Goal: Connect with others

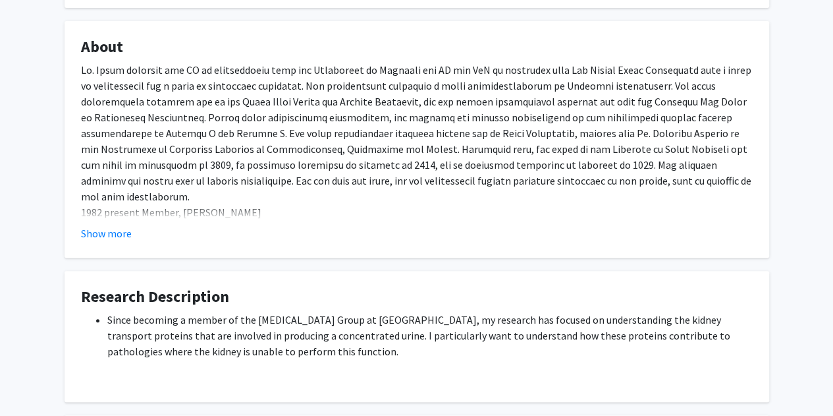
scroll to position [198, 0]
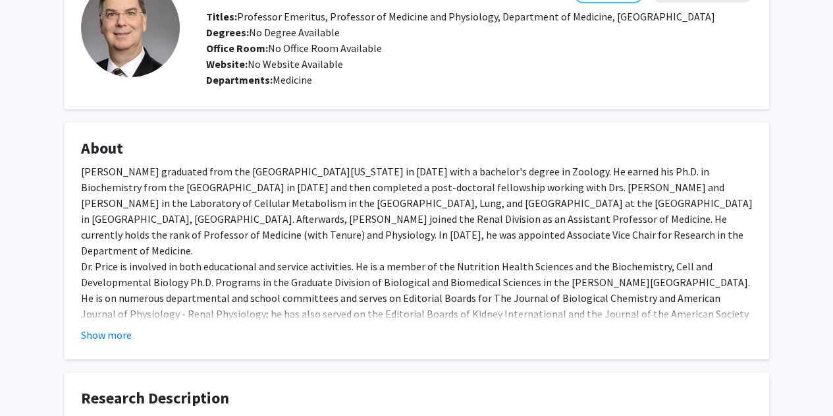
scroll to position [95, 0]
click at [115, 333] on button "Show more" at bounding box center [106, 335] width 51 height 16
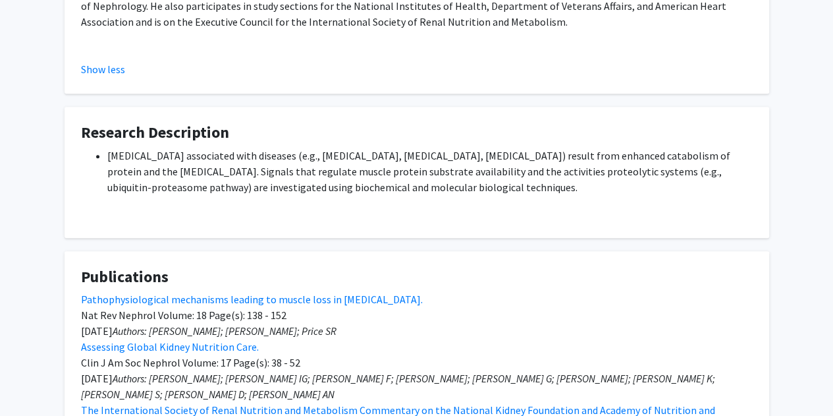
scroll to position [420, 0]
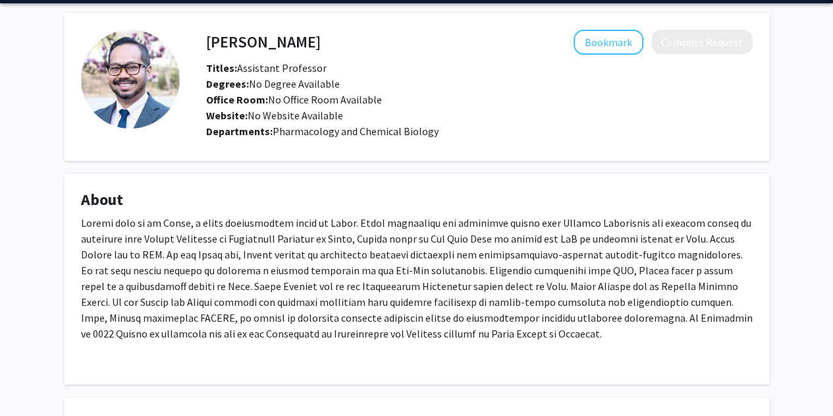
scroll to position [42, 0]
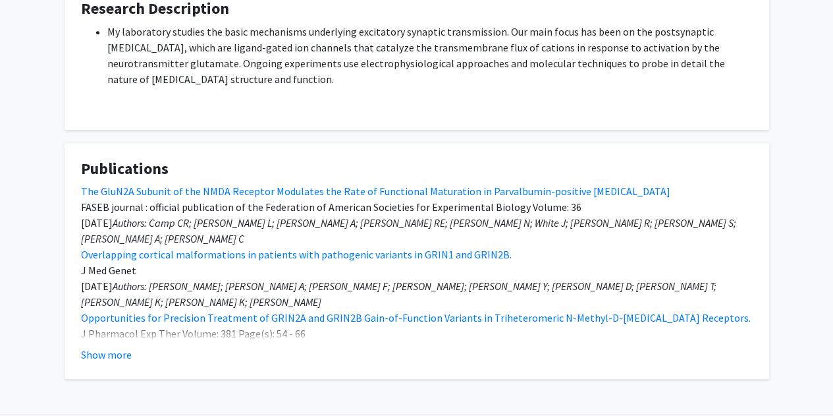
scroll to position [490, 0]
